Goal: Information Seeking & Learning: Check status

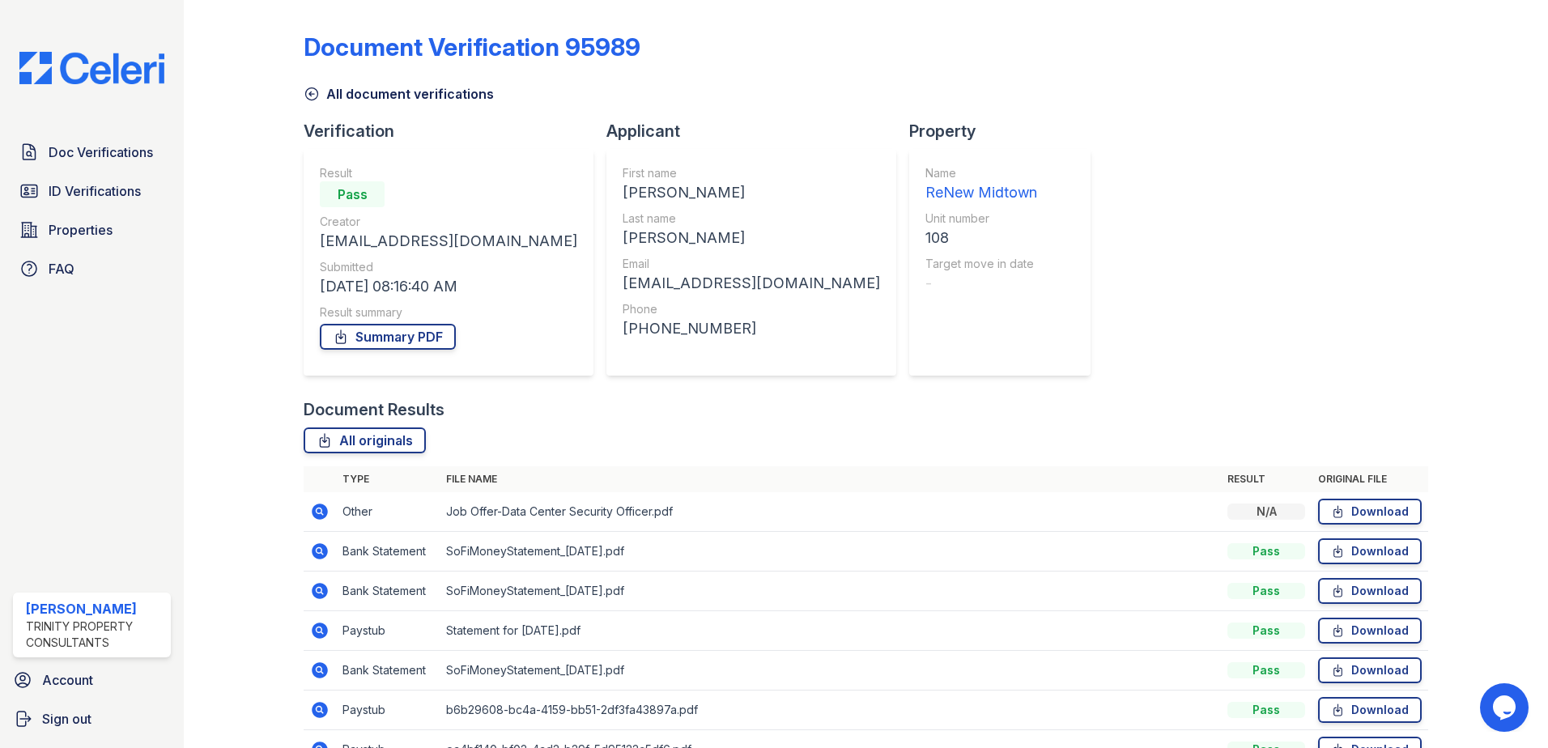
click at [322, 91] on link "All document verifications" at bounding box center [399, 93] width 190 height 19
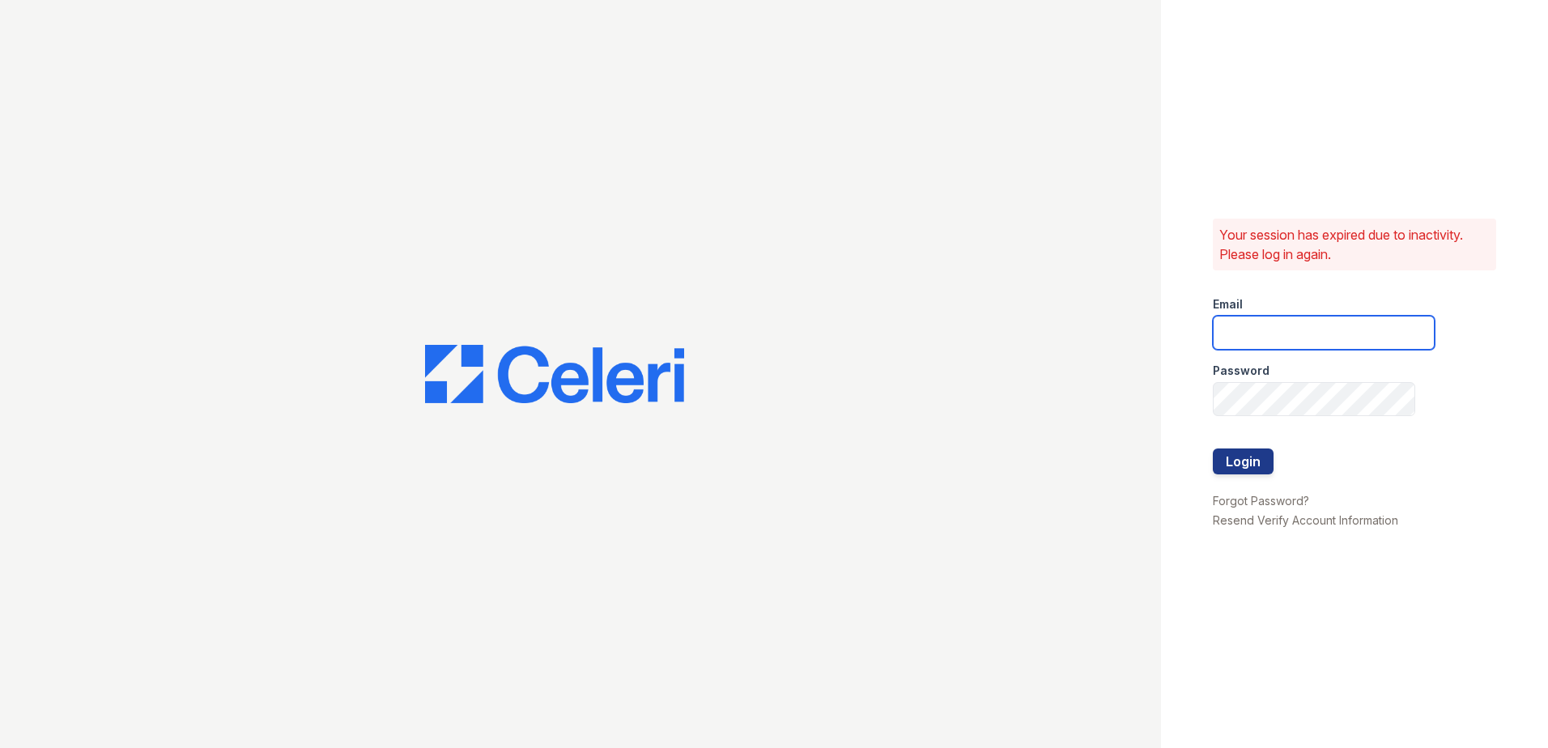
click at [1242, 321] on input "email" at bounding box center [1324, 333] width 222 height 34
type input "lawilliams@trinity-pm.com"
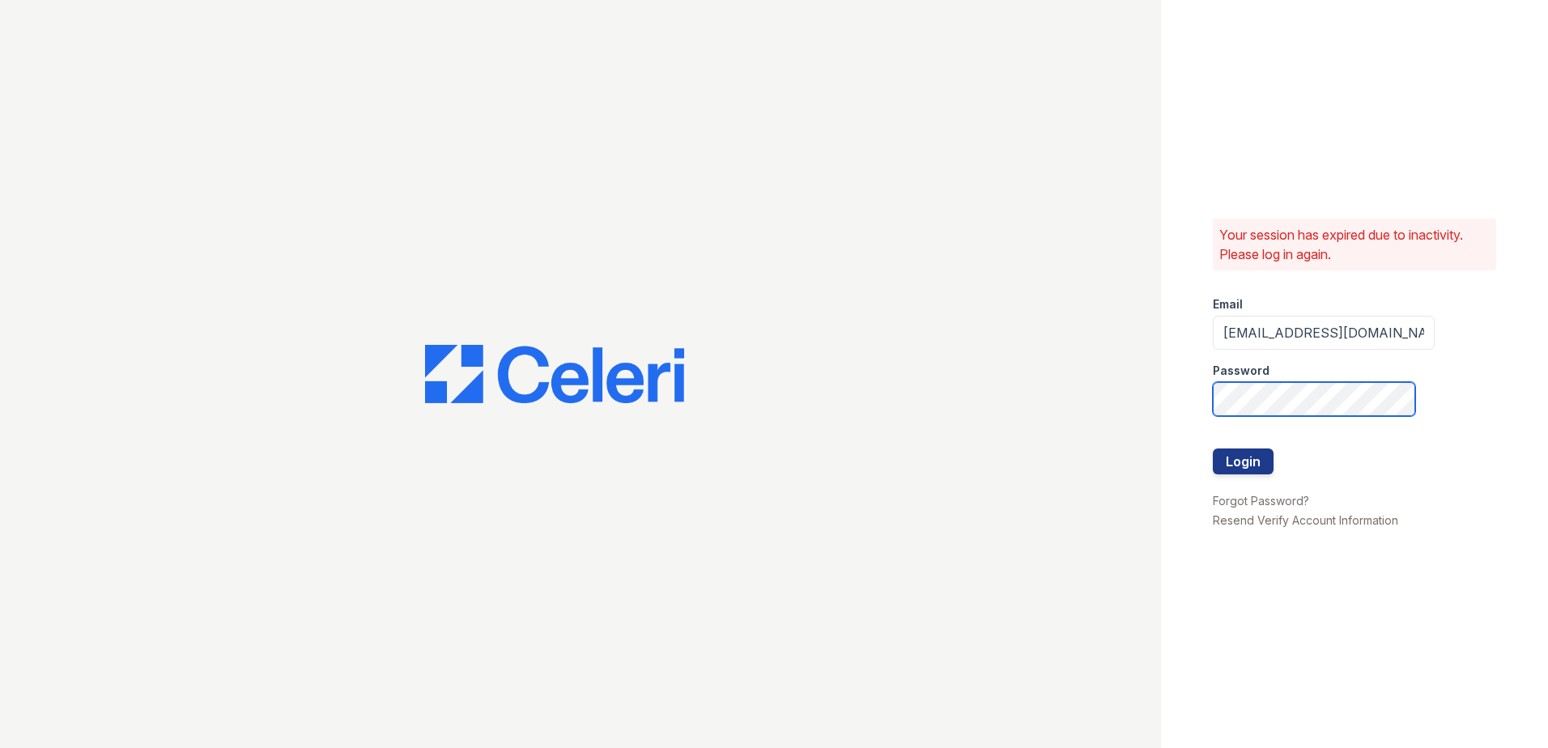
click at [1213, 449] on button "Login" at bounding box center [1243, 462] width 61 height 26
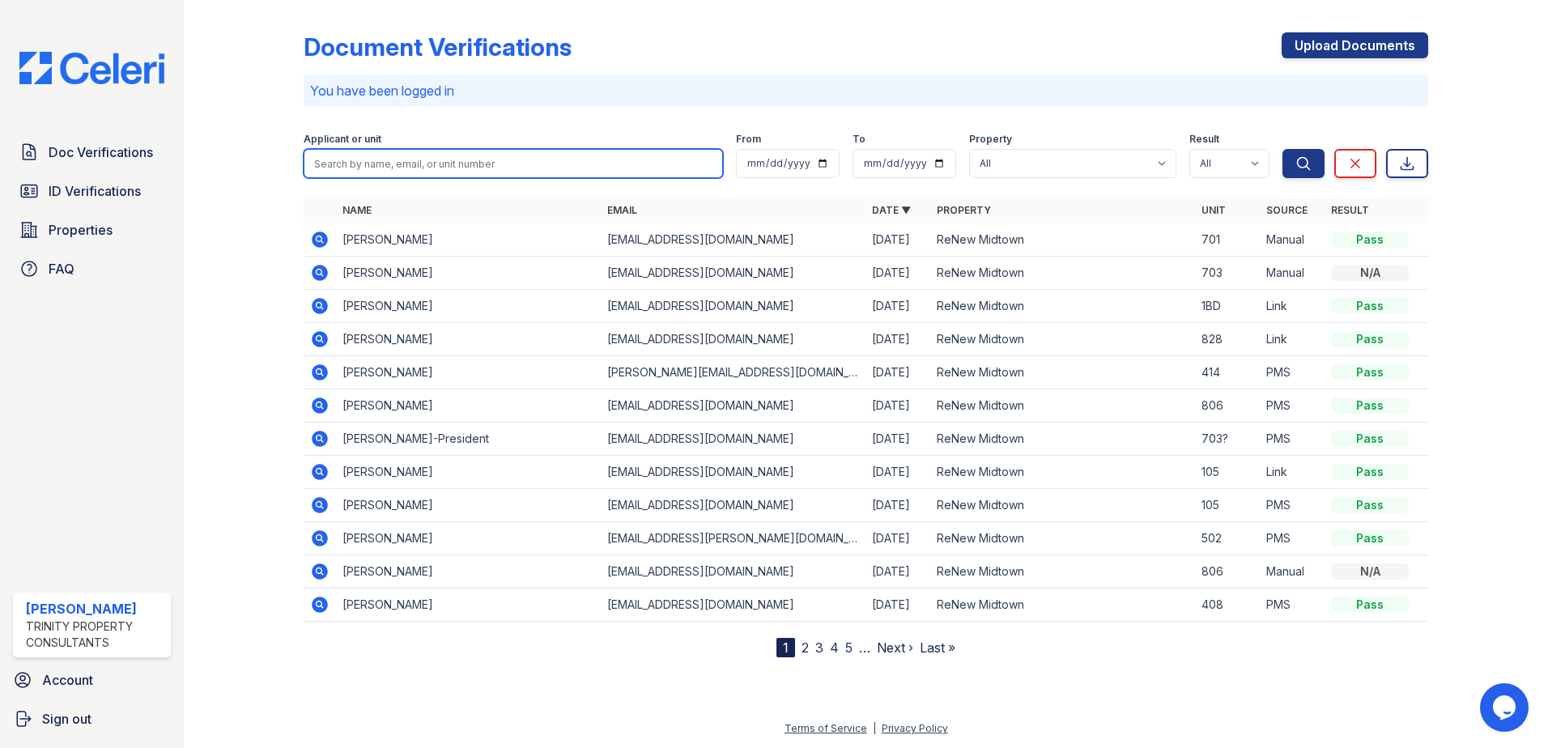
click at [475, 156] on input "search" at bounding box center [513, 163] width 419 height 29
type input "maya"
click at [1283, 149] on button "Search" at bounding box center [1304, 163] width 42 height 29
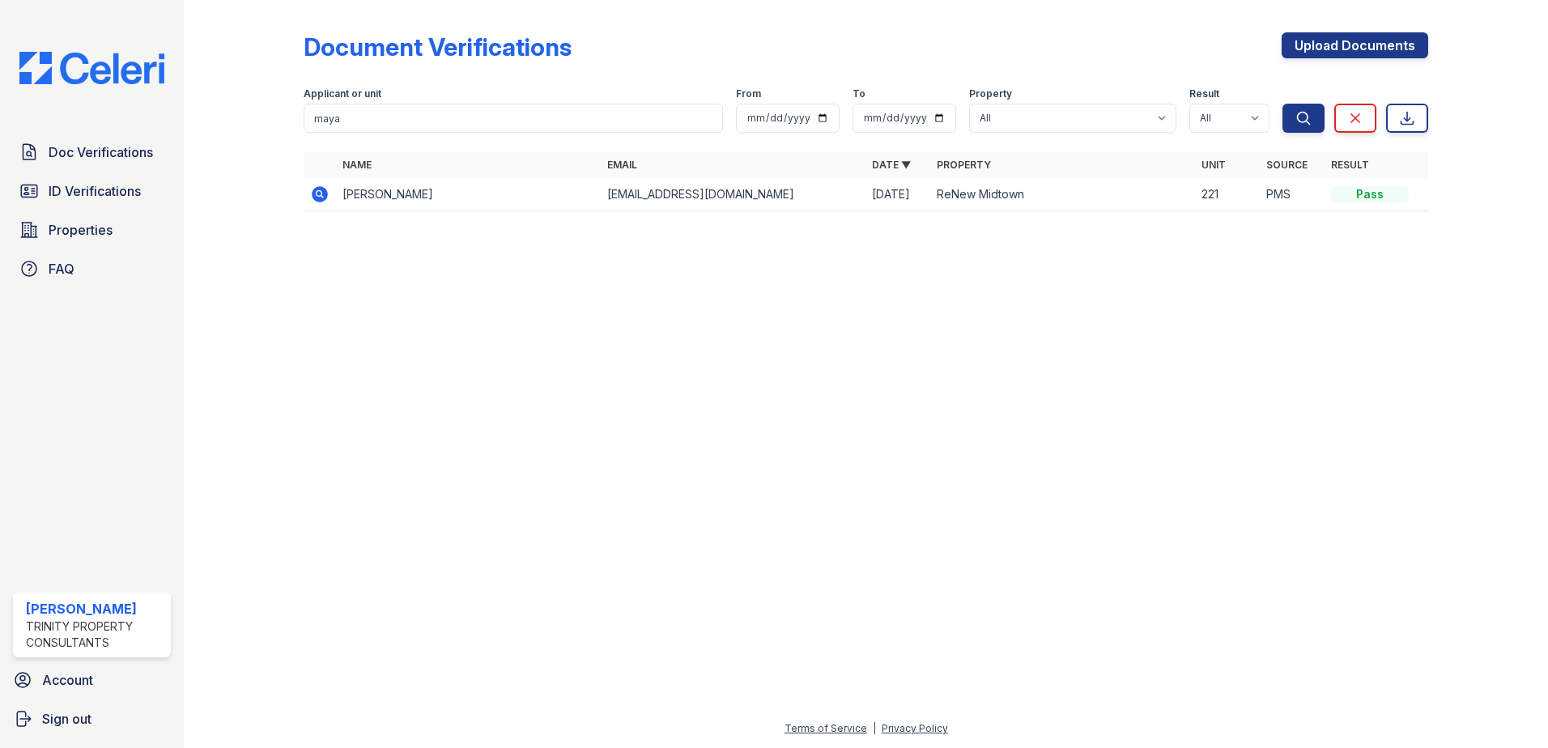
click at [325, 193] on icon at bounding box center [320, 194] width 16 height 16
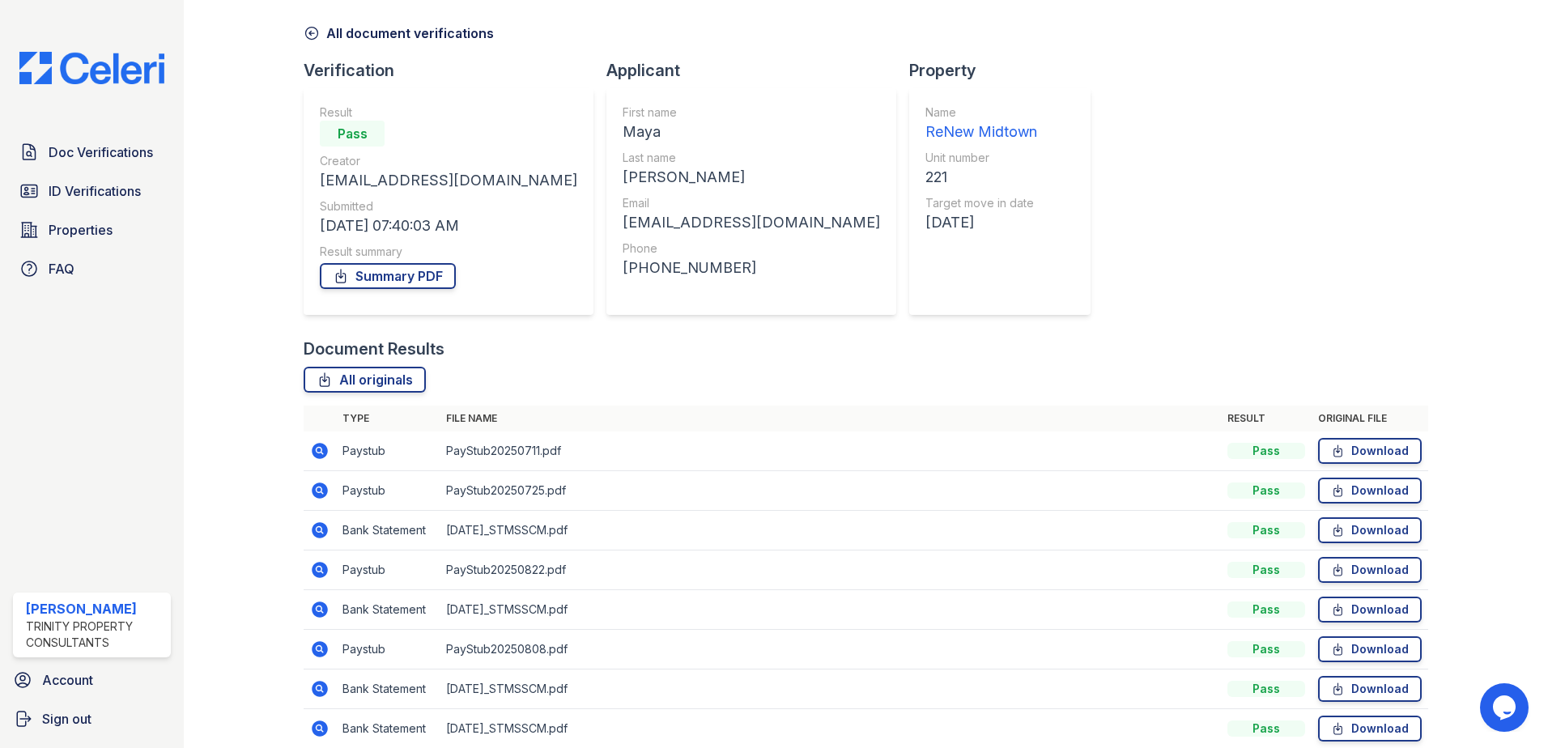
scroll to position [133, 0]
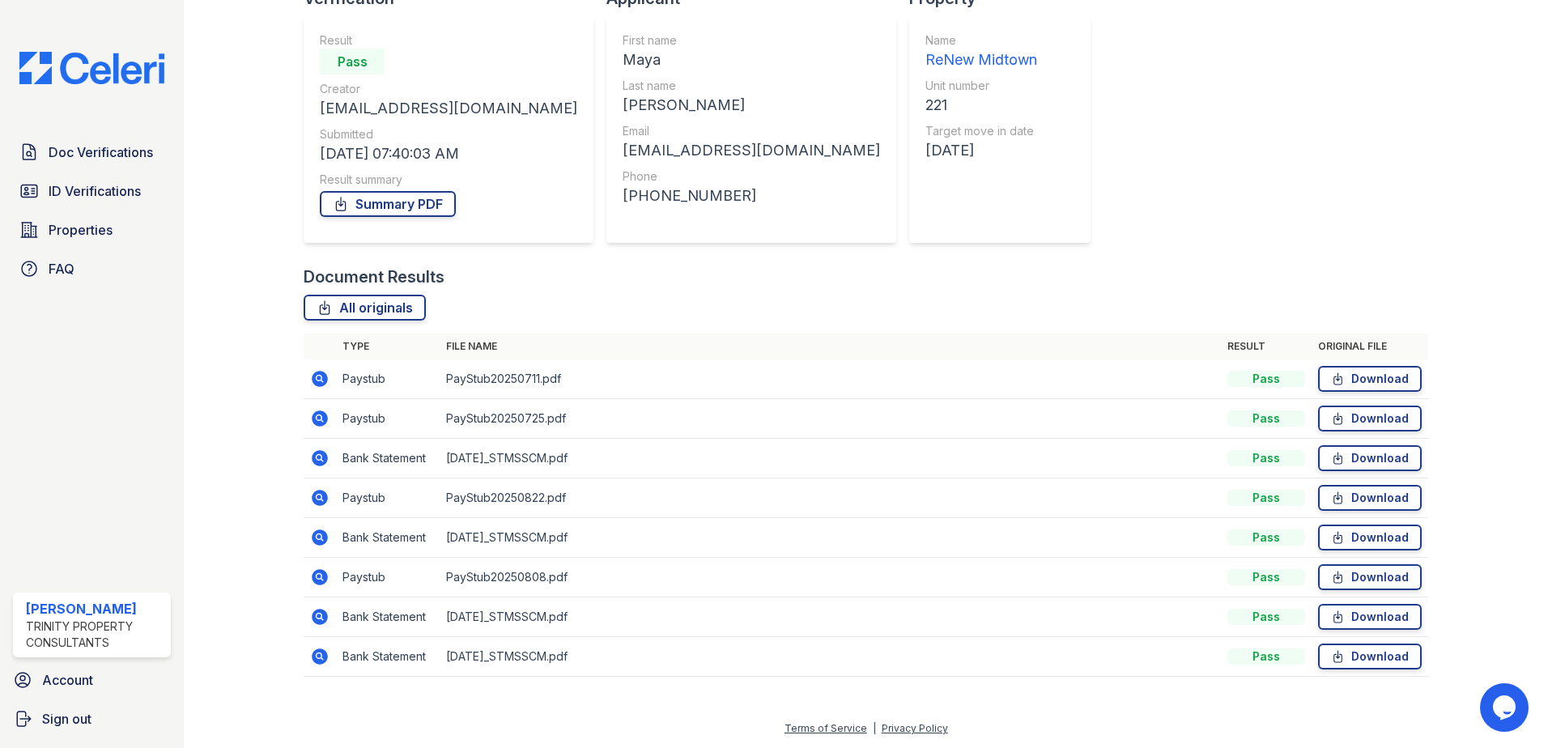
click at [318, 377] on icon at bounding box center [319, 378] width 4 height 4
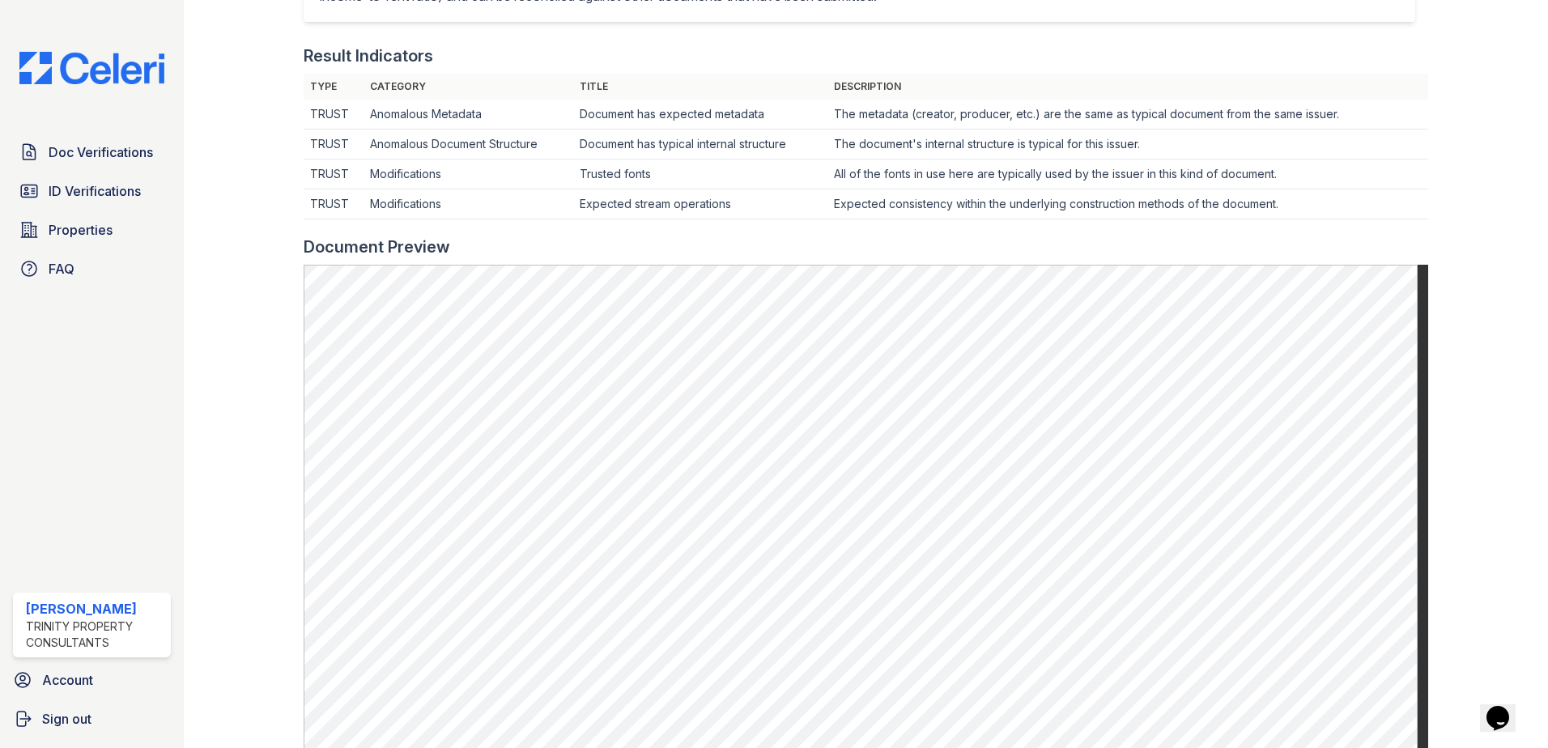
scroll to position [162, 0]
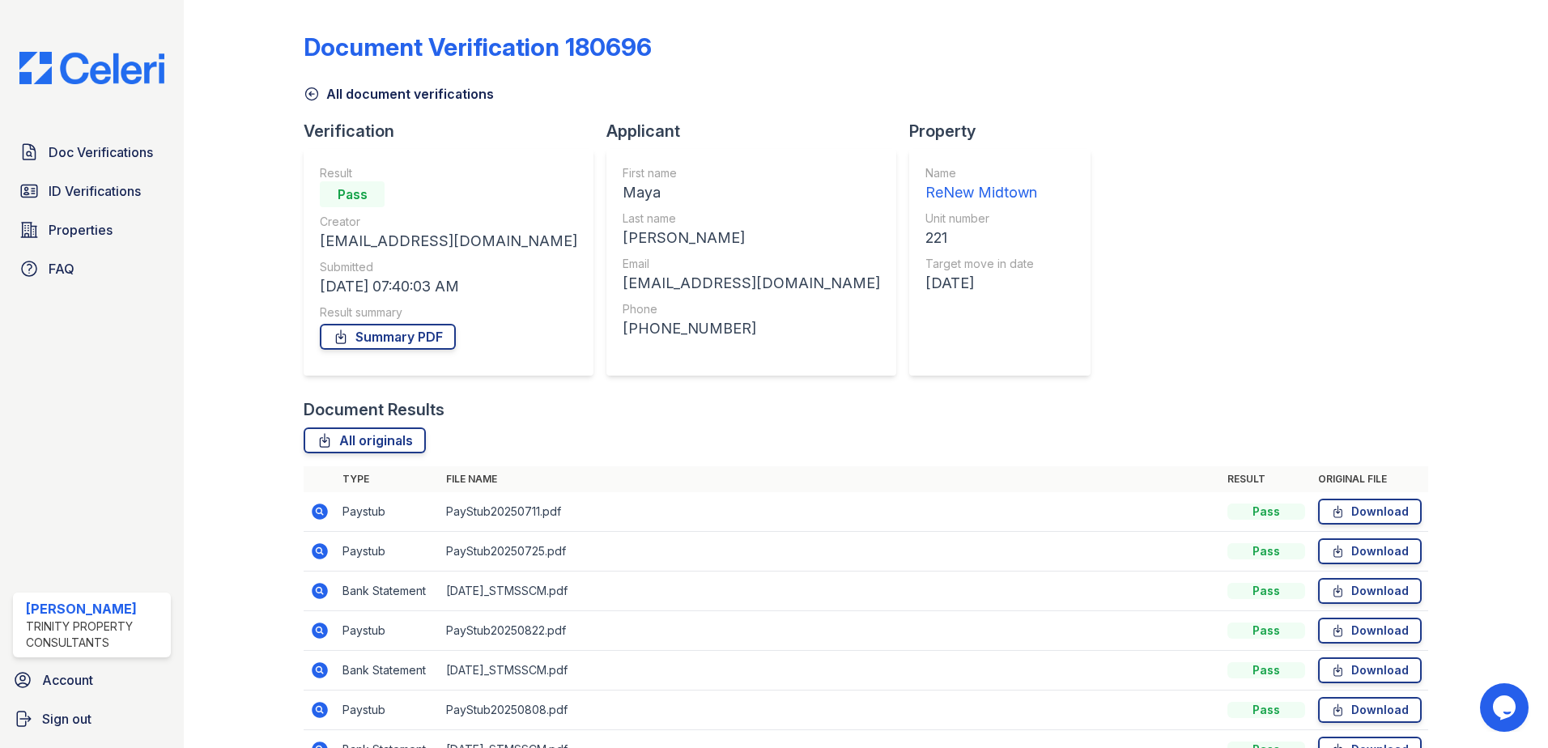
scroll to position [81, 0]
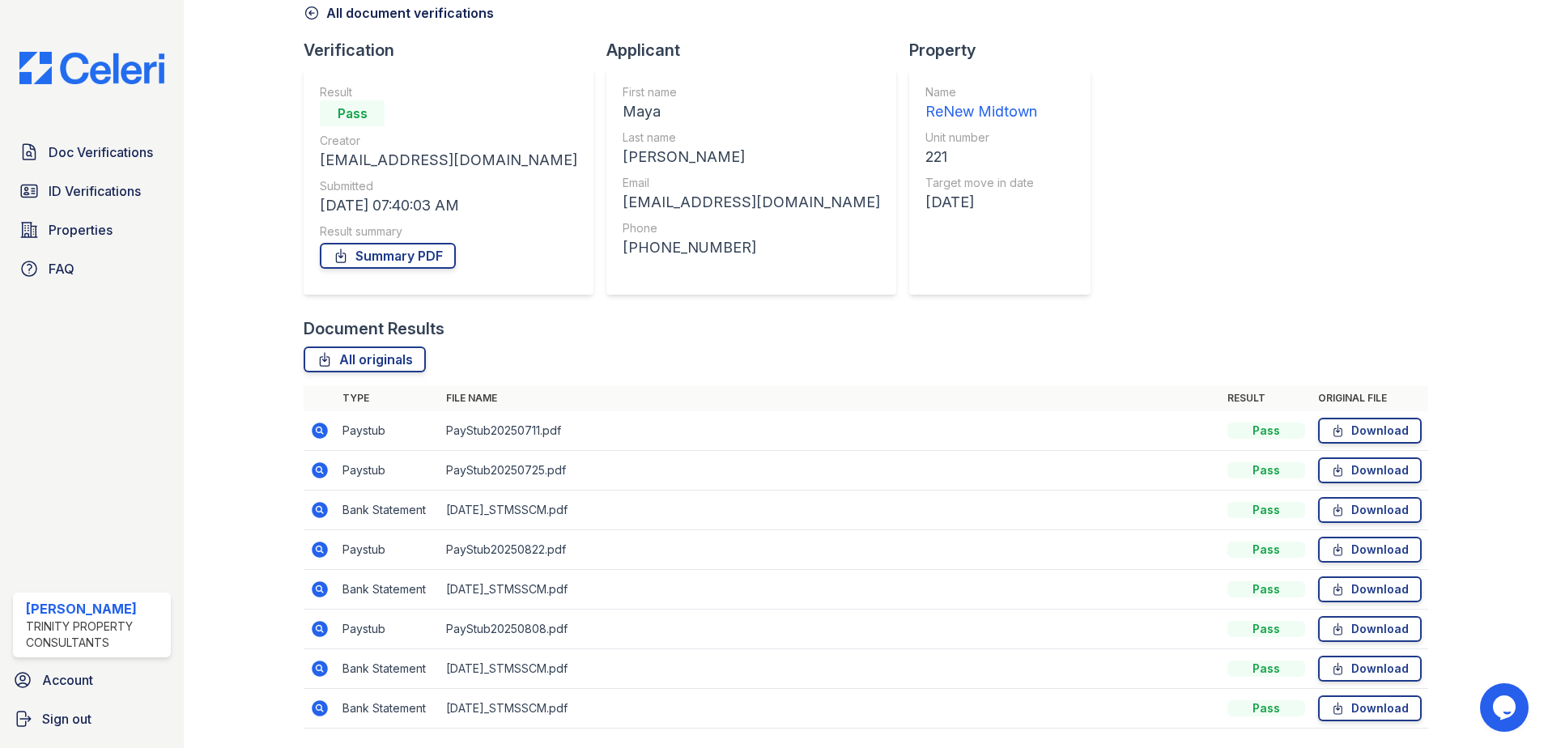
click at [313, 553] on icon at bounding box center [320, 550] width 16 height 16
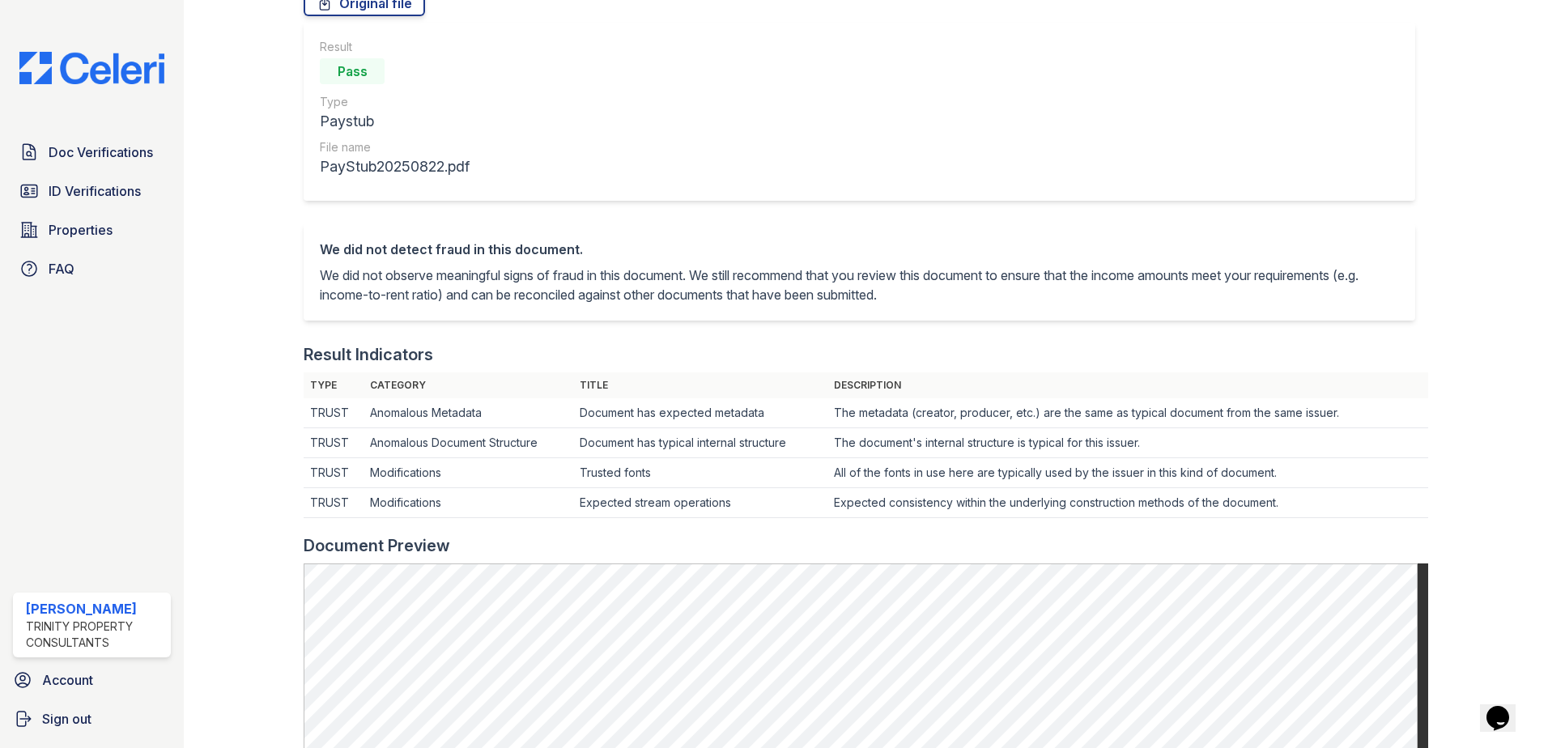
scroll to position [324, 0]
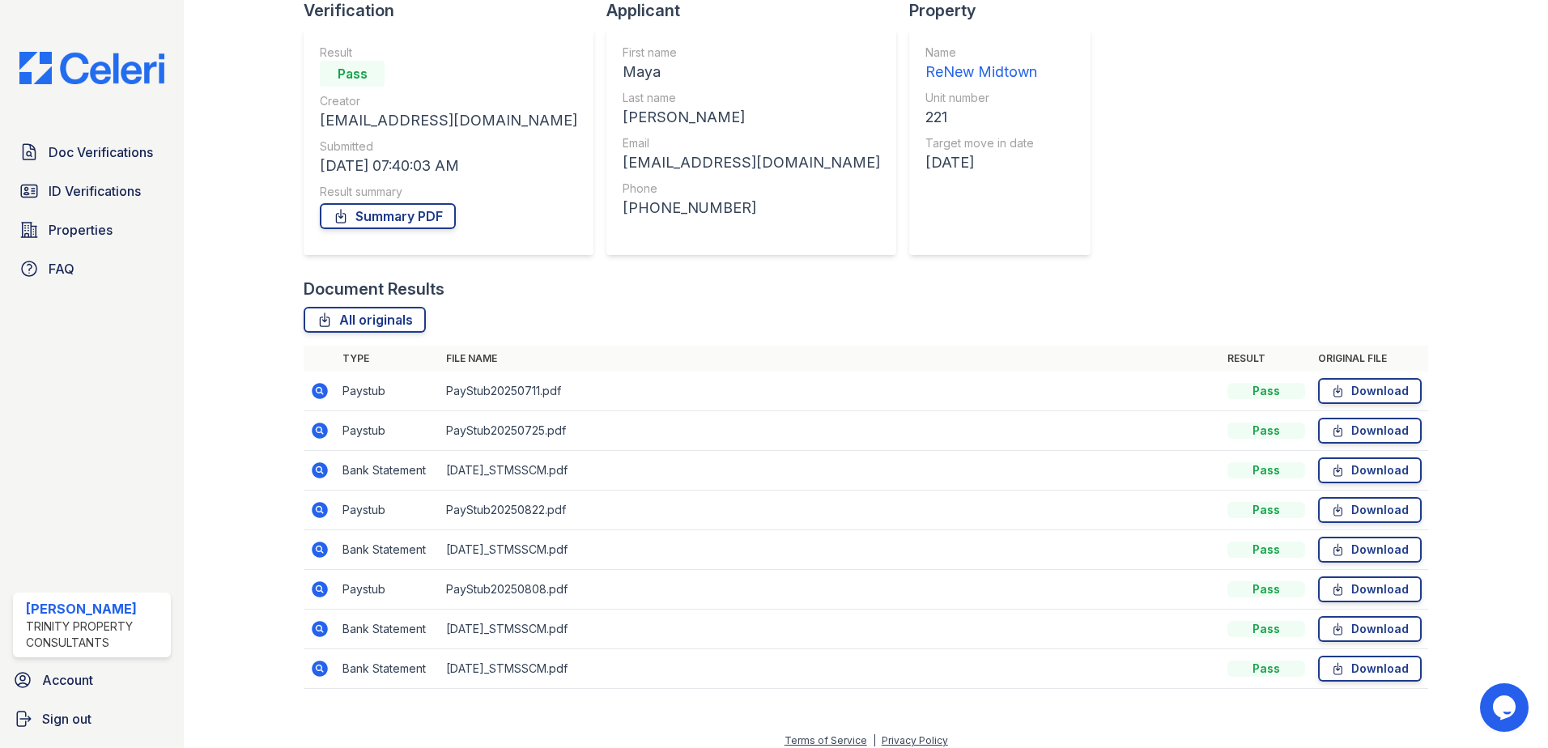
scroll to position [133, 0]
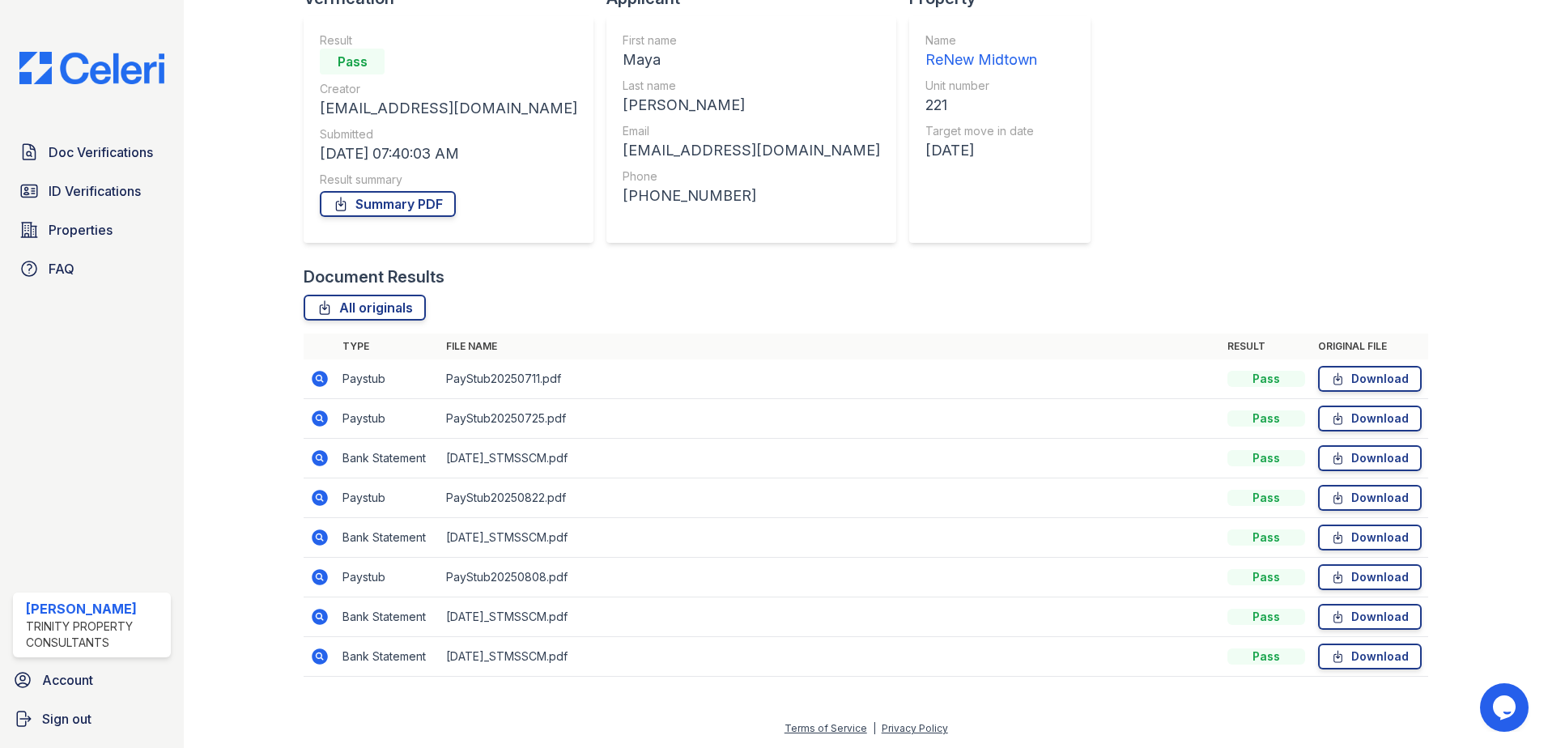
click at [524, 501] on td "PayStub20250822.pdf" at bounding box center [830, 499] width 781 height 40
click at [317, 499] on icon at bounding box center [319, 497] width 4 height 4
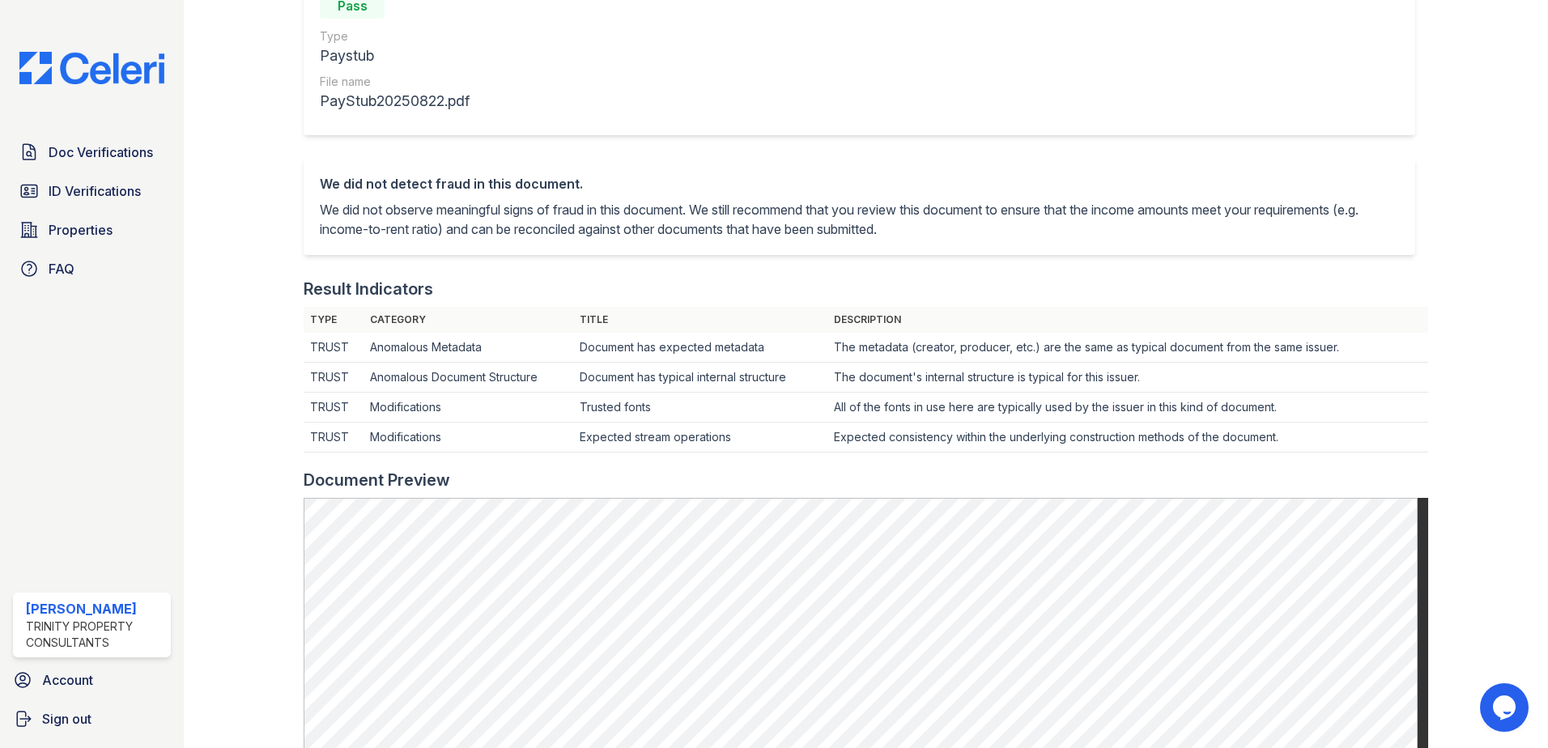
scroll to position [81, 0]
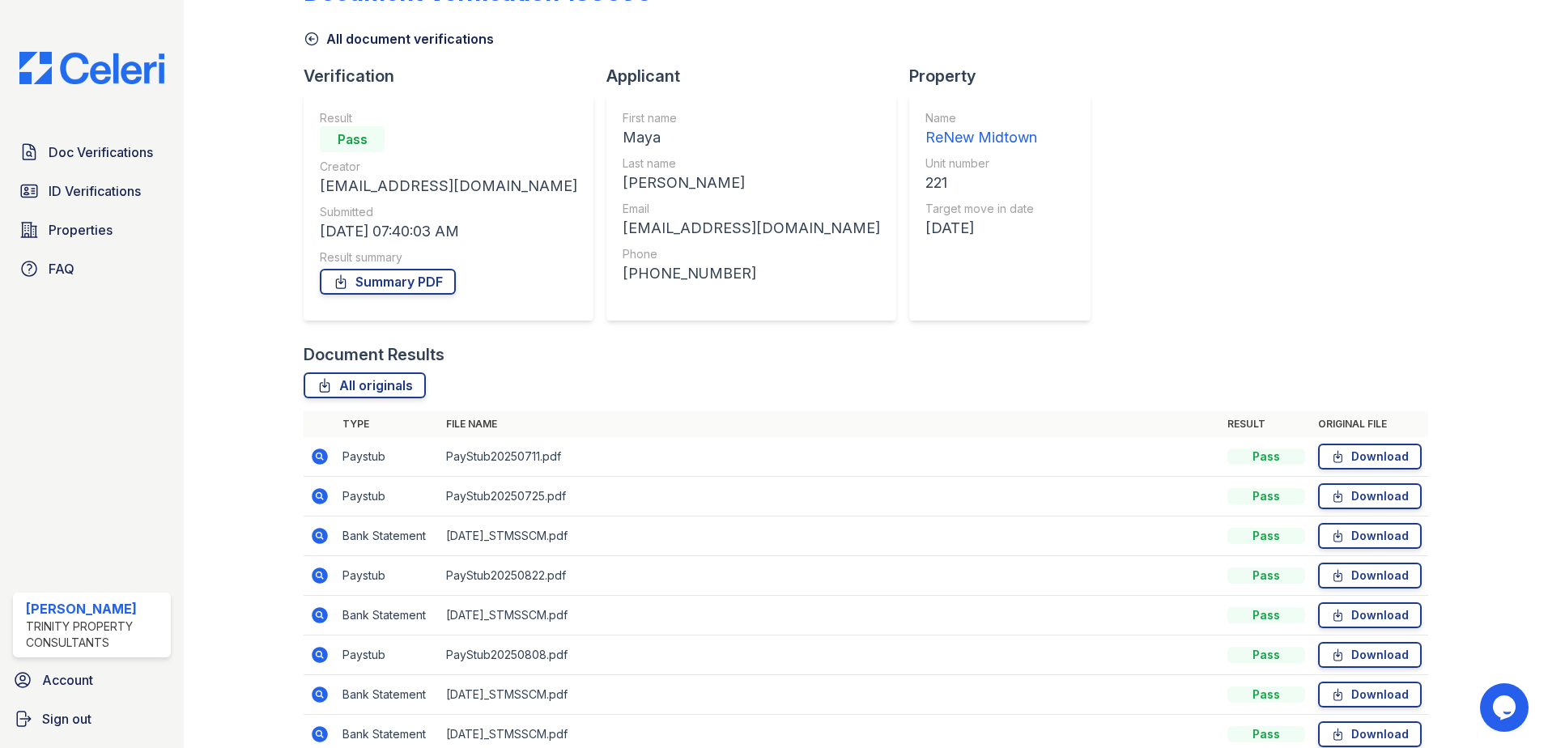
scroll to position [81, 0]
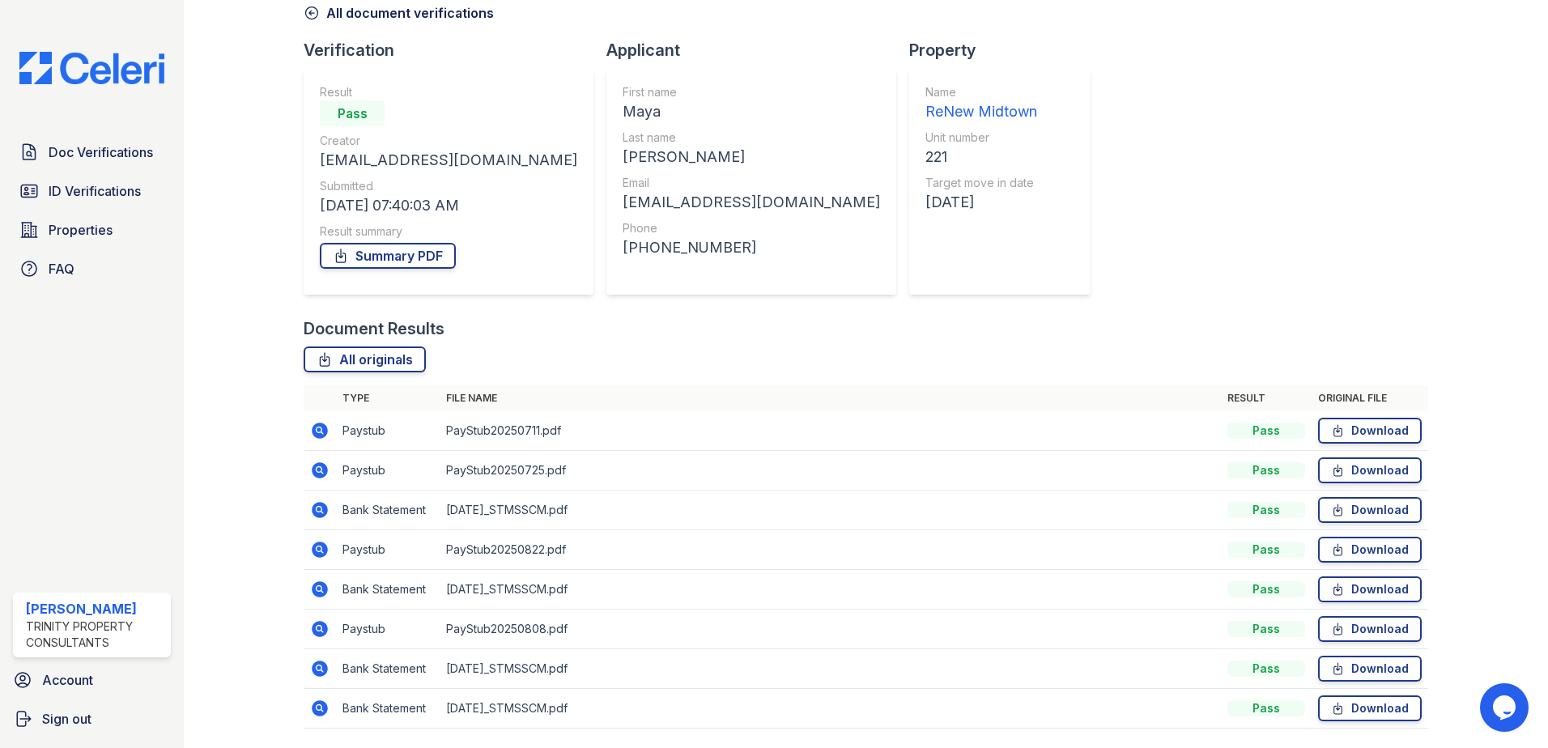
click at [534, 635] on td "PayStub20250808.pdf" at bounding box center [830, 630] width 781 height 40
click at [317, 628] on icon at bounding box center [319, 628] width 4 height 4
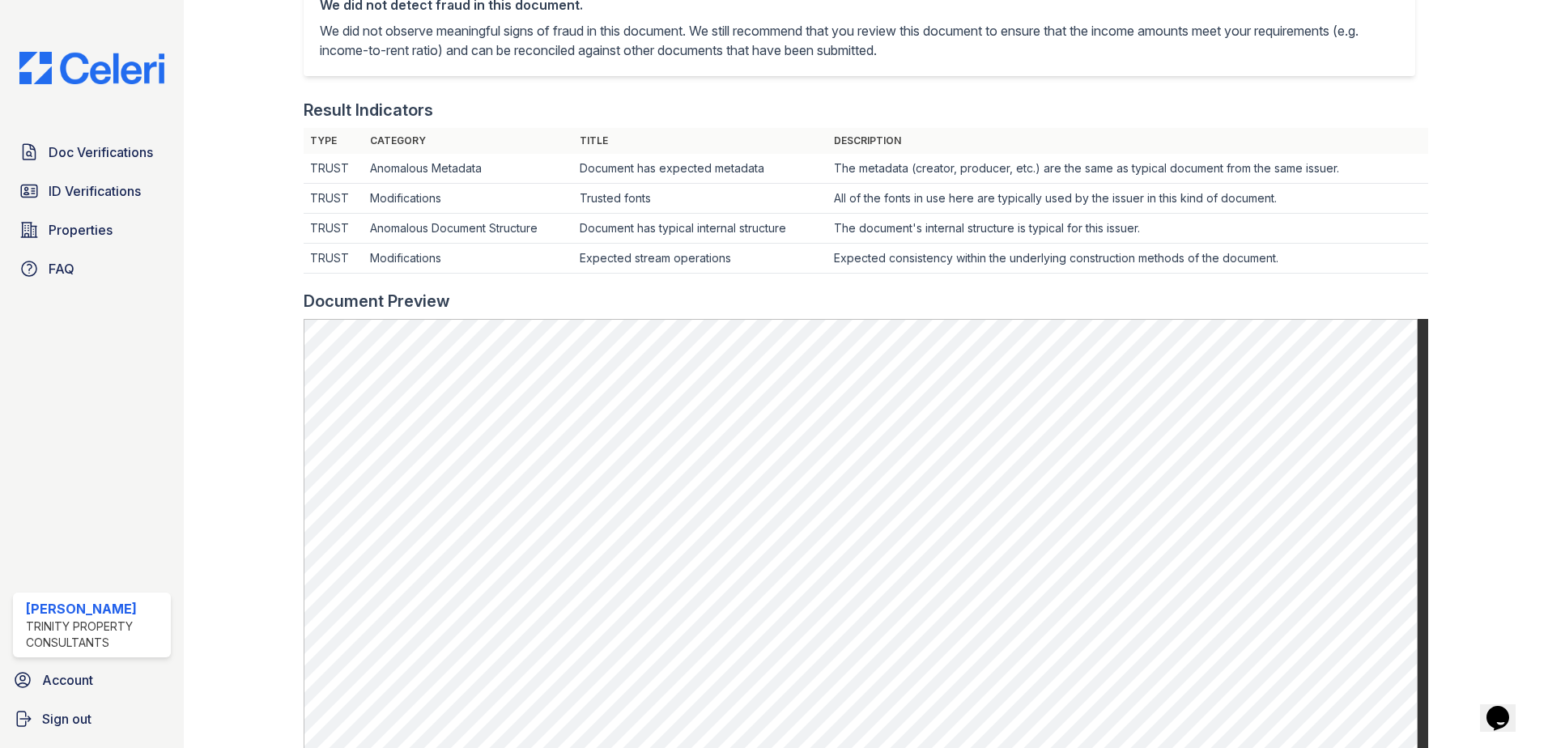
scroll to position [405, 0]
click at [120, 146] on span "Doc Verifications" at bounding box center [101, 152] width 104 height 19
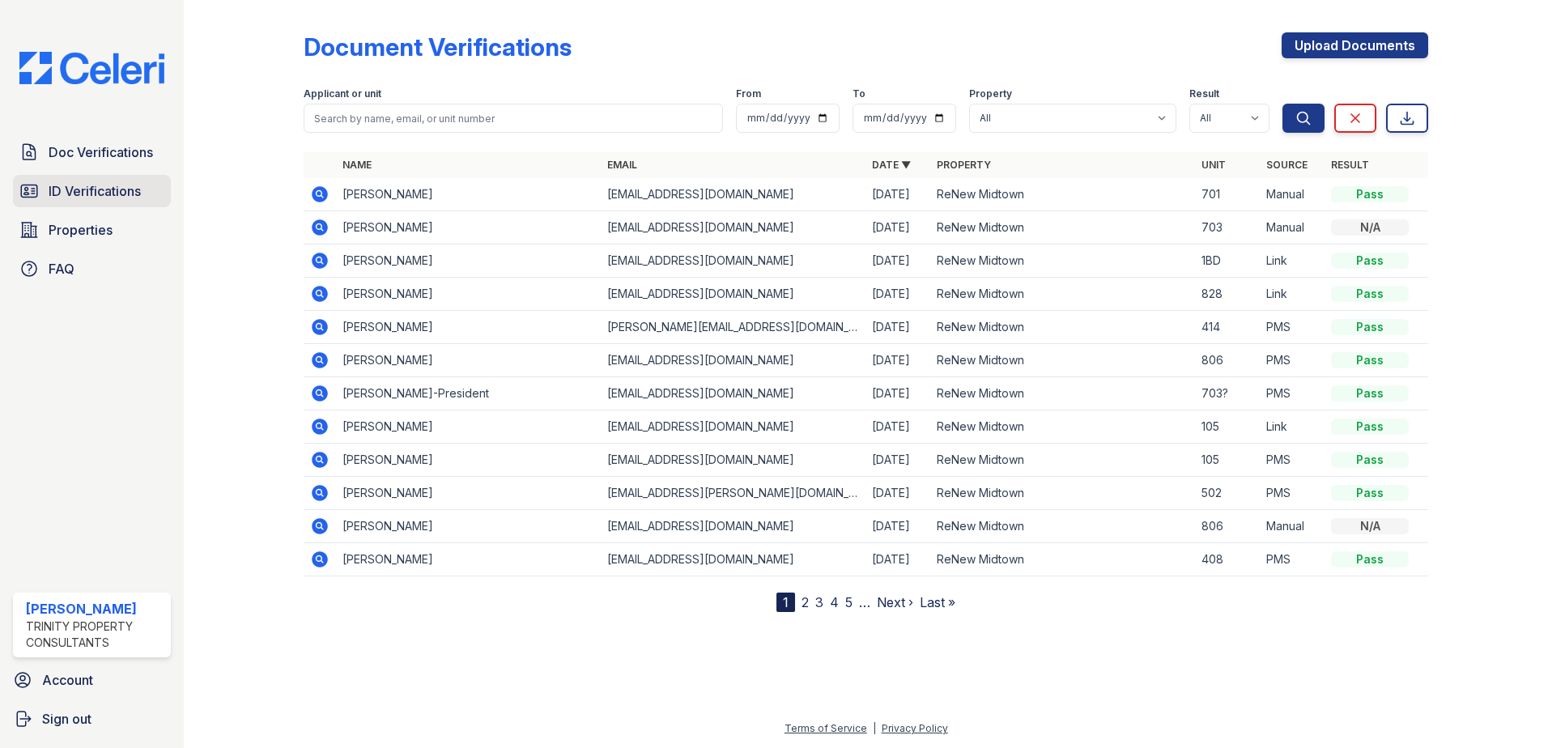
click at [95, 179] on link "ID Verifications" at bounding box center [92, 191] width 158 height 32
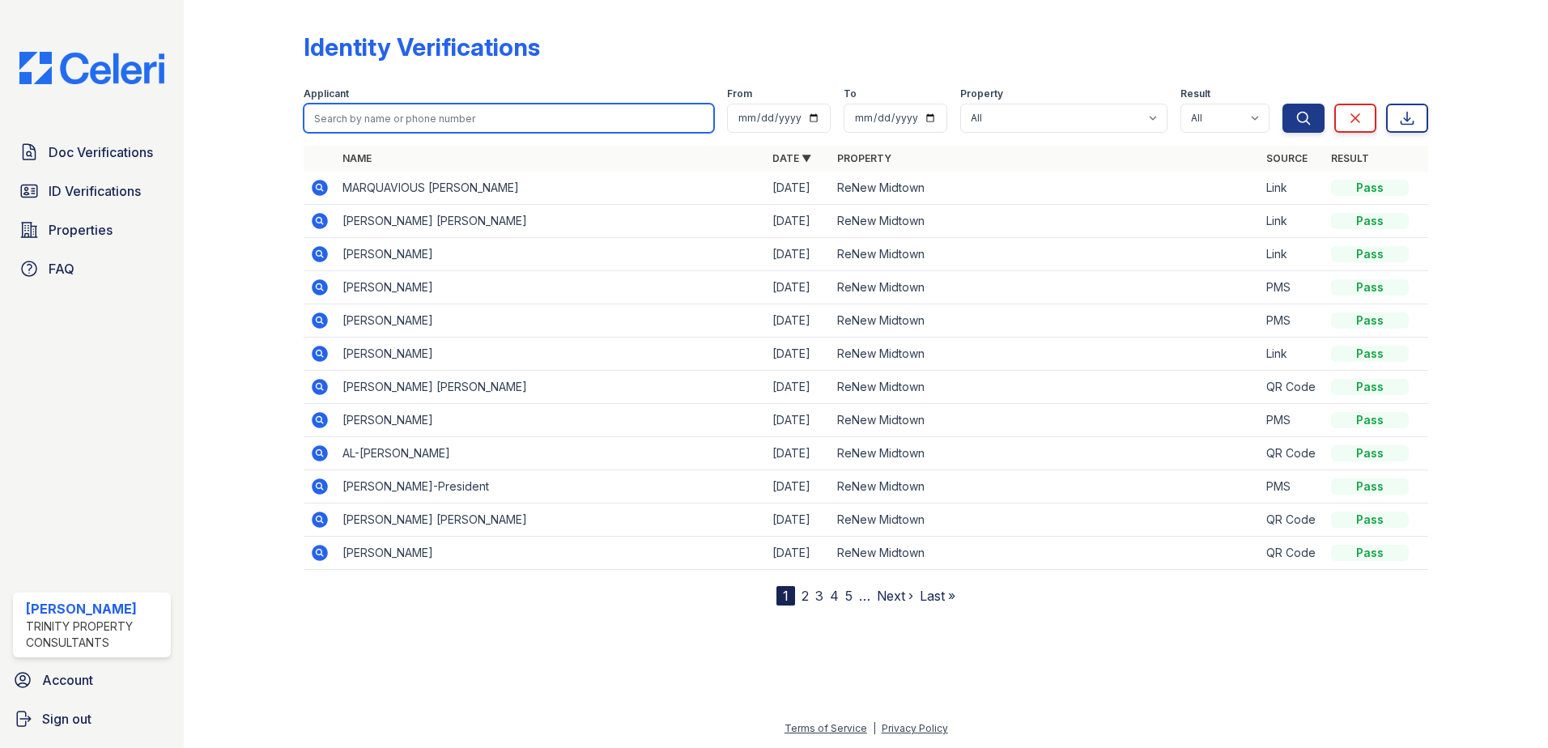
click at [390, 123] on input "search" at bounding box center [509, 118] width 411 height 29
click at [387, 109] on input "search" at bounding box center [509, 118] width 411 height 29
type input "maya"
click at [1283, 104] on button "Search" at bounding box center [1304, 118] width 42 height 29
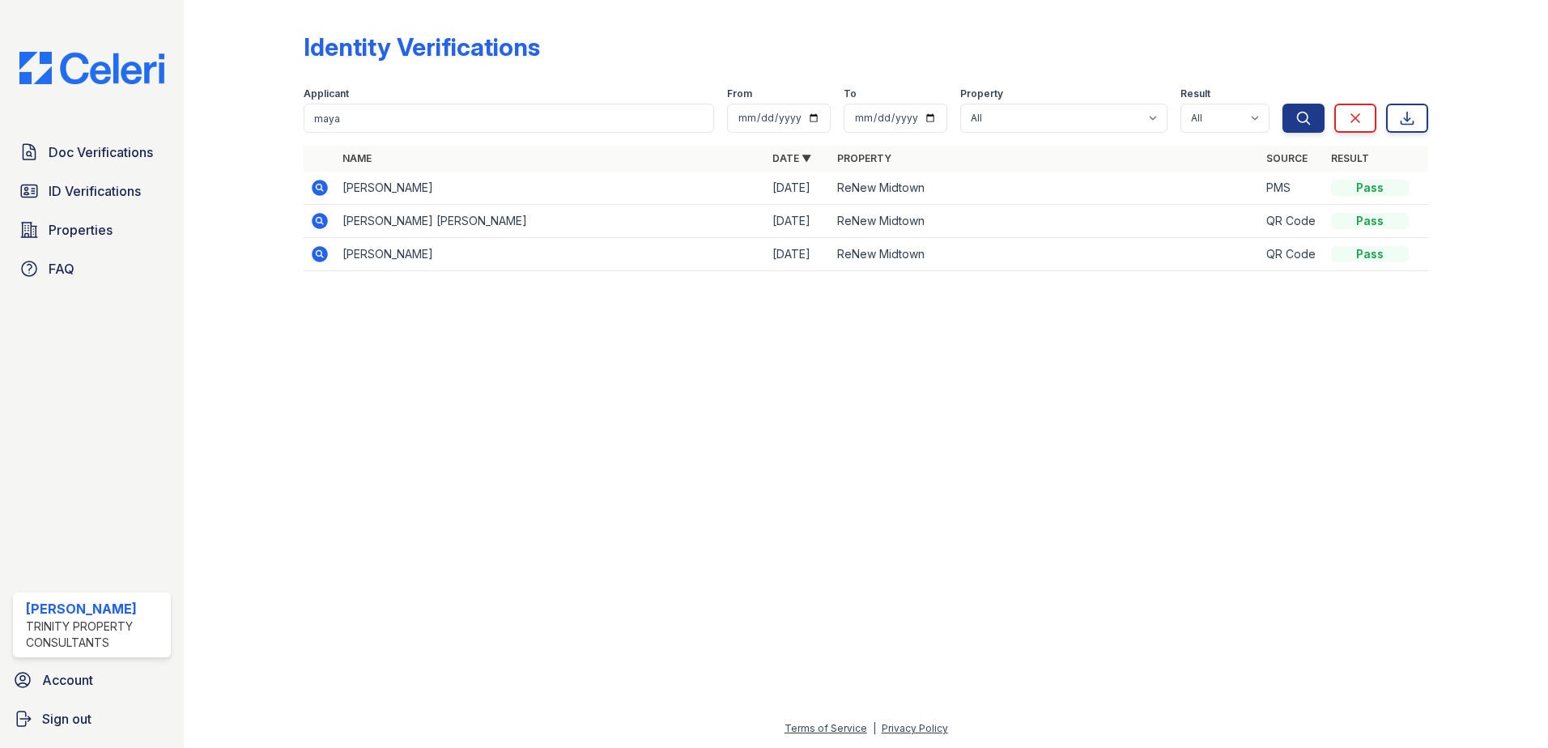
click at [321, 187] on icon at bounding box center [319, 187] width 4 height 4
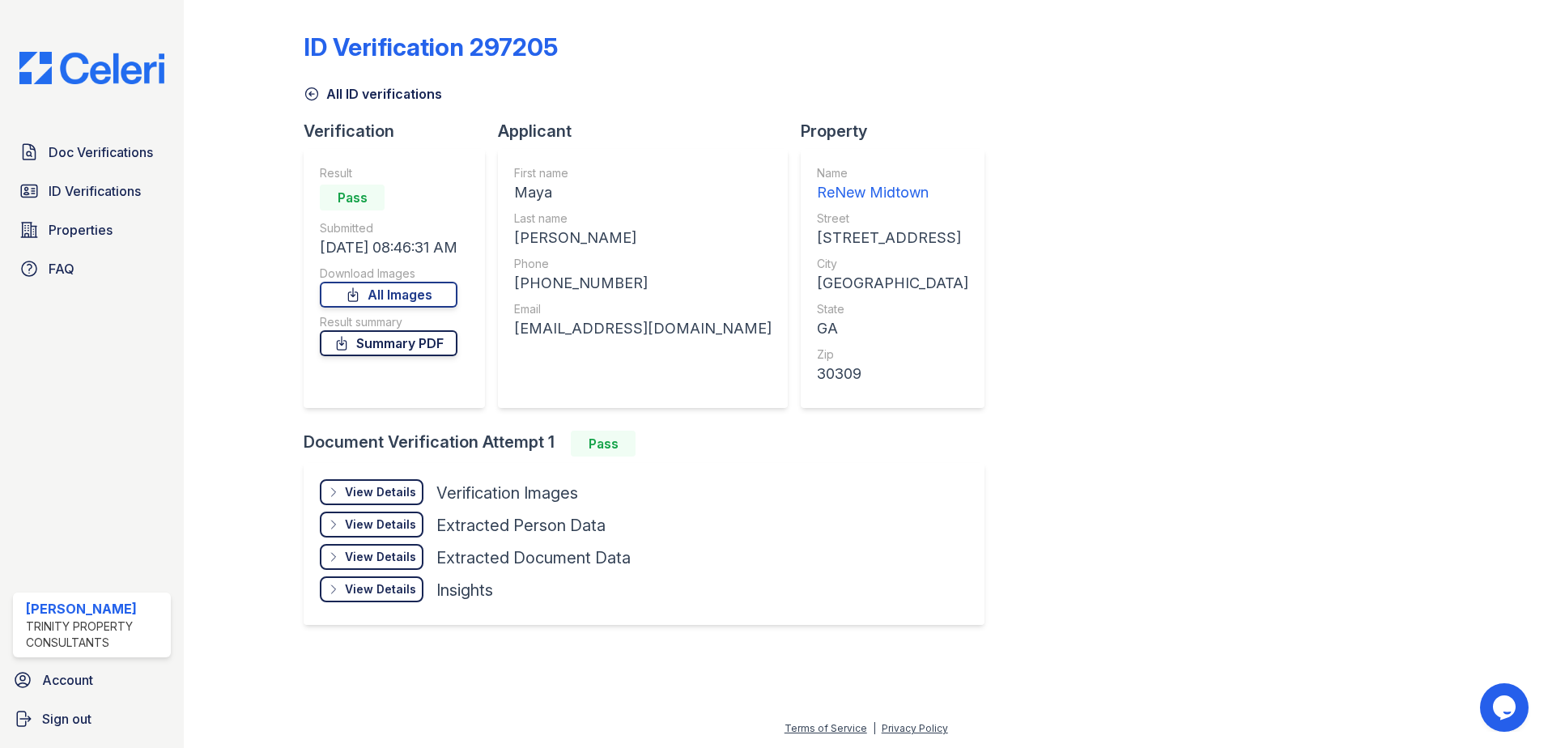
click at [392, 350] on link "Summary PDF" at bounding box center [389, 343] width 138 height 26
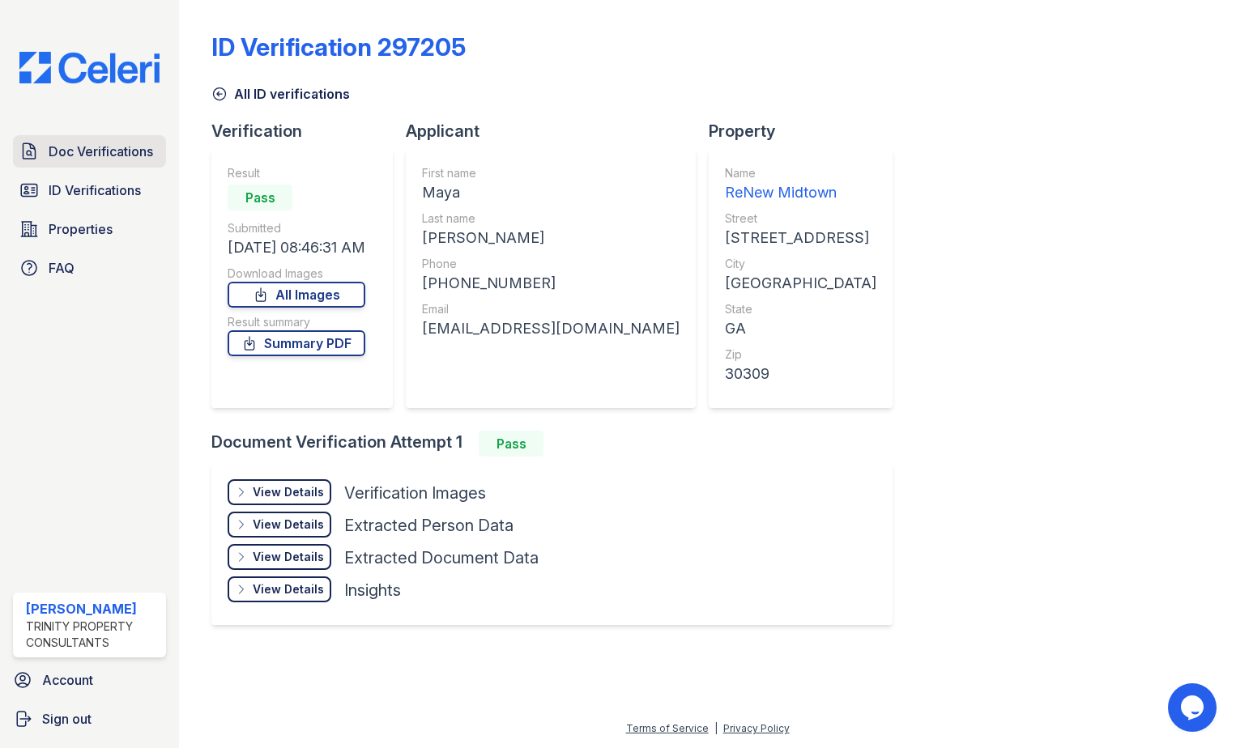
click at [104, 154] on span "Doc Verifications" at bounding box center [101, 151] width 104 height 19
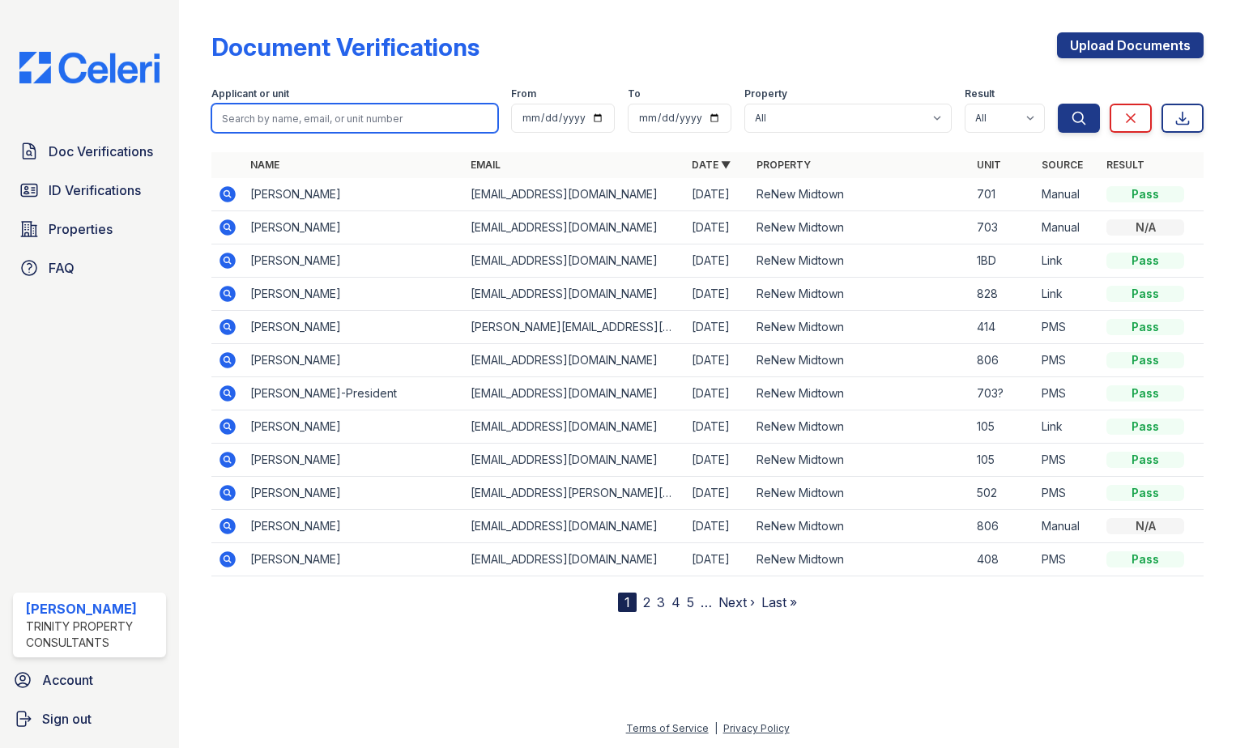
click at [317, 121] on input "search" at bounding box center [354, 118] width 287 height 29
type input "maya"
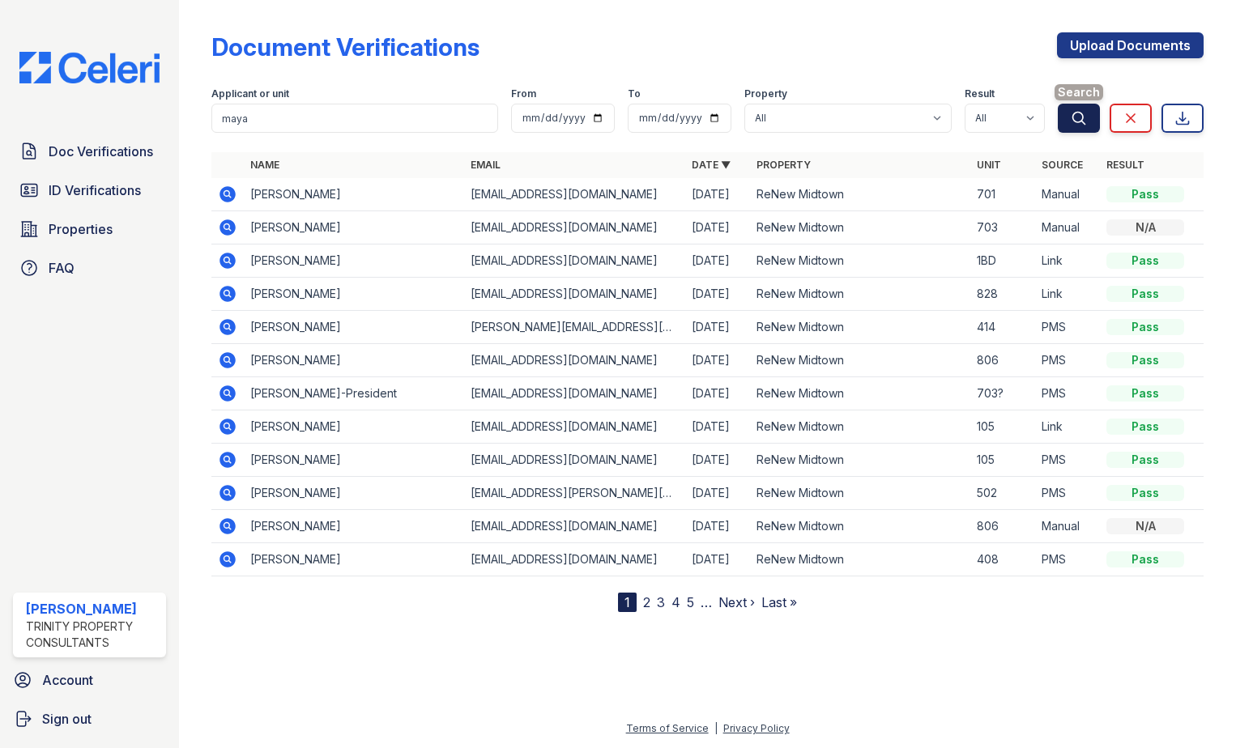
click at [1078, 116] on icon "submit" at bounding box center [1079, 118] width 16 height 16
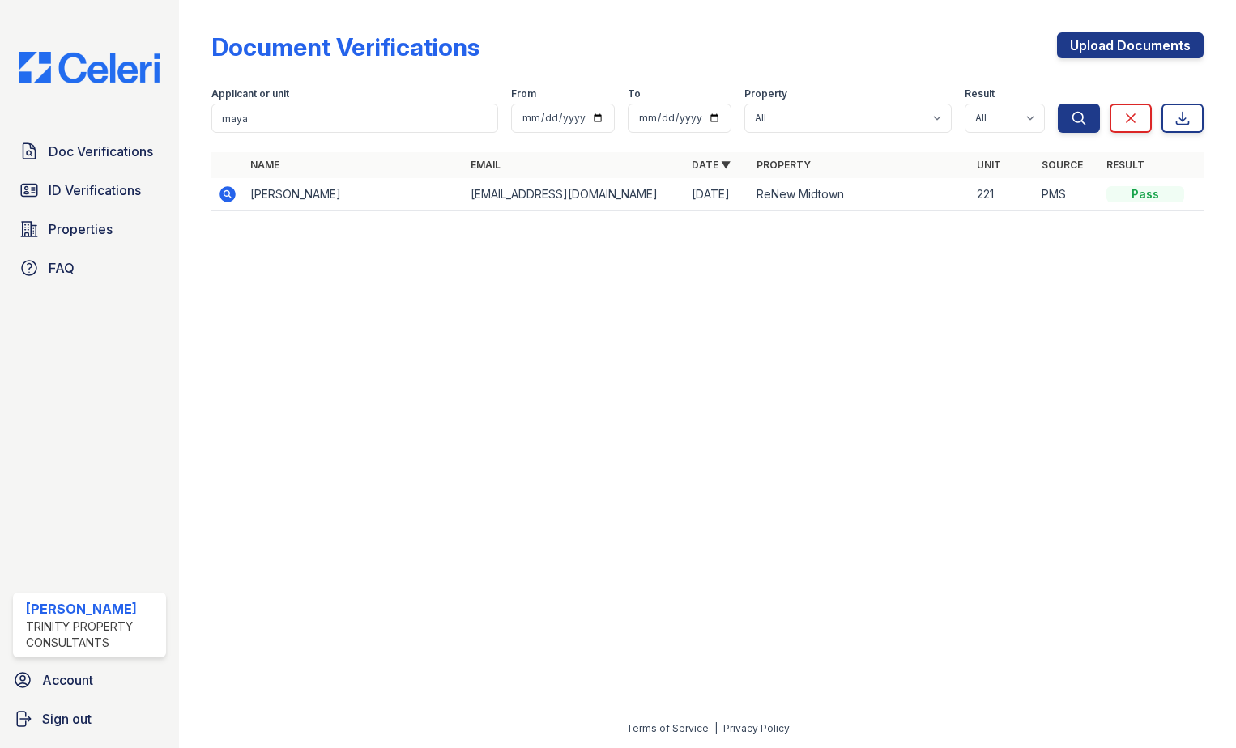
click at [219, 189] on icon at bounding box center [227, 194] width 19 height 19
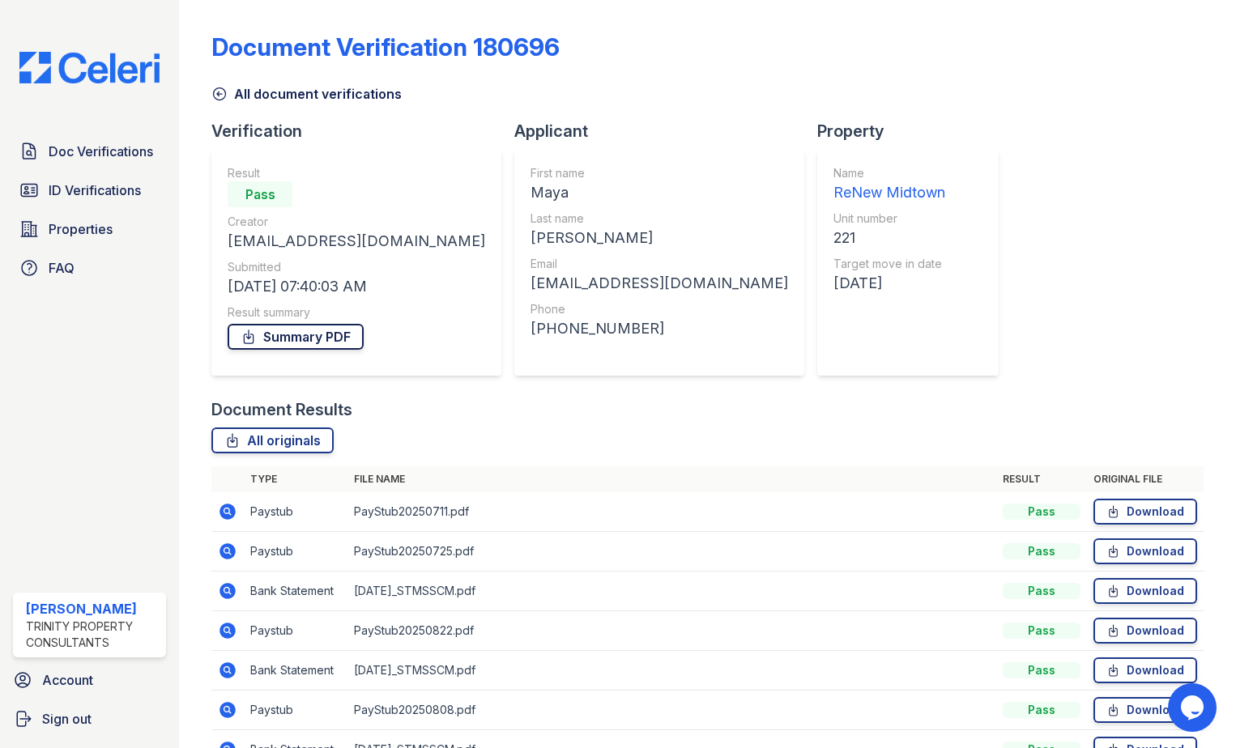
click at [268, 338] on link "Summary PDF" at bounding box center [296, 337] width 136 height 26
